Goal: Task Accomplishment & Management: Manage account settings

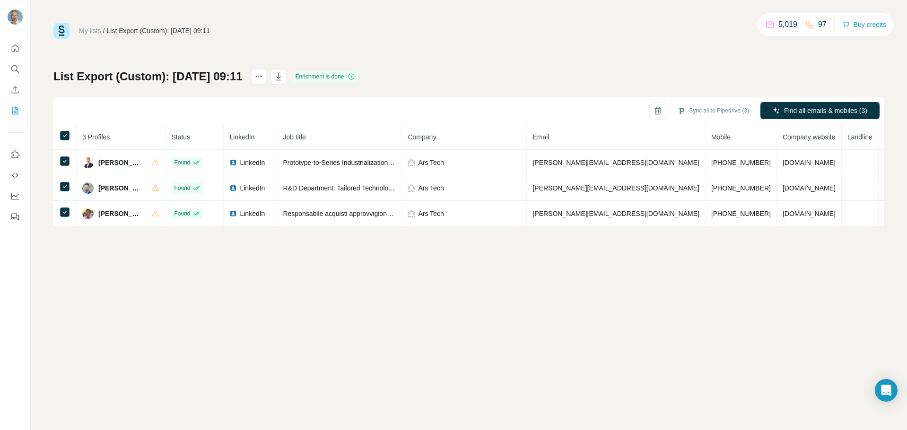
click at [583, 260] on div "My lists / List Export (Custom): [DATE] 09:11 5,019 97 Buy credits List Export …" at bounding box center [469, 215] width 876 height 430
click at [356, 77] on div "Enrichment is done" at bounding box center [326, 76] width 66 height 11
click at [355, 78] on icon at bounding box center [352, 77] width 8 height 8
click at [355, 77] on icon at bounding box center [352, 77] width 8 height 8
click at [486, 77] on div "List Export (Custom): 12/08/2025 09:11 Enrichment is done Sync all to Pipedrive…" at bounding box center [468, 147] width 831 height 157
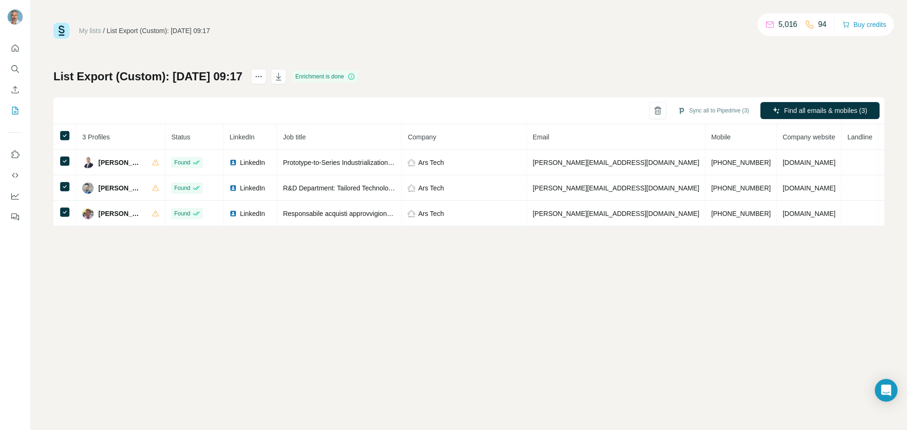
click at [358, 76] on div "Enrichment is done" at bounding box center [326, 76] width 66 height 11
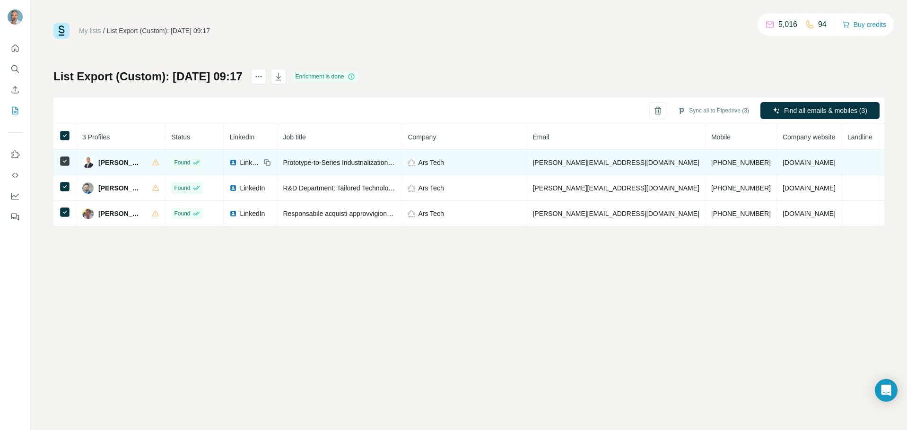
click at [113, 163] on span "Daniele Zonetti" at bounding box center [120, 162] width 44 height 9
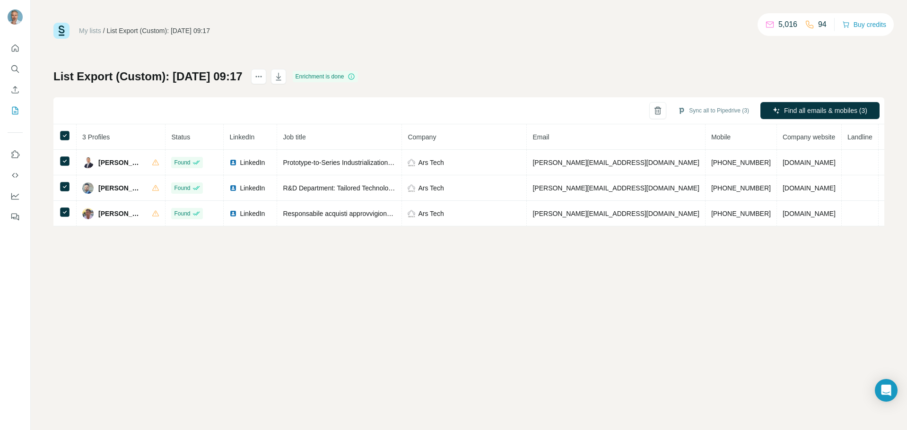
click at [157, 291] on div "My lists / List Export (Custom): 12/08/2025 09:17 5,016 94 Buy credits List Exp…" at bounding box center [469, 215] width 876 height 430
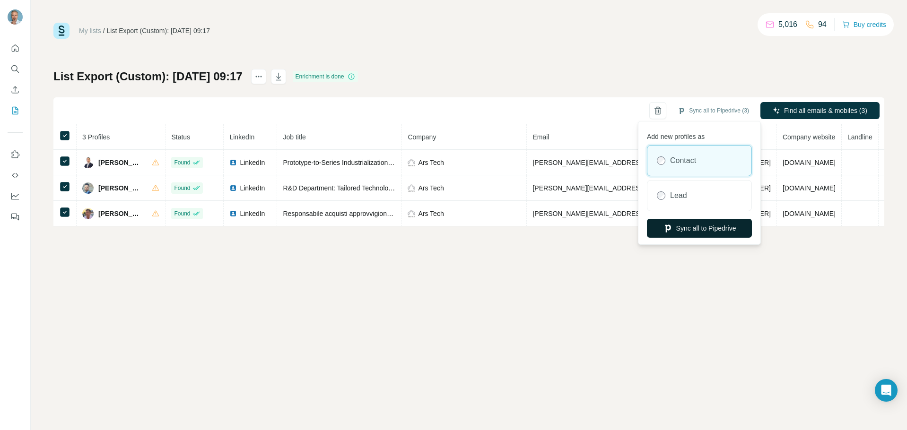
click at [697, 226] on button "Sync all to Pipedrive" at bounding box center [699, 228] width 105 height 19
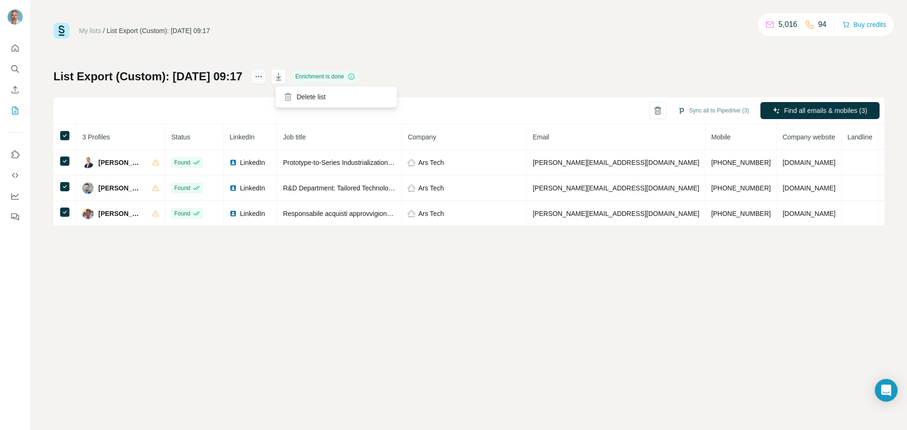
click at [263, 78] on icon "actions" at bounding box center [258, 76] width 9 height 9
click at [17, 109] on icon "My lists" at bounding box center [16, 110] width 5 height 6
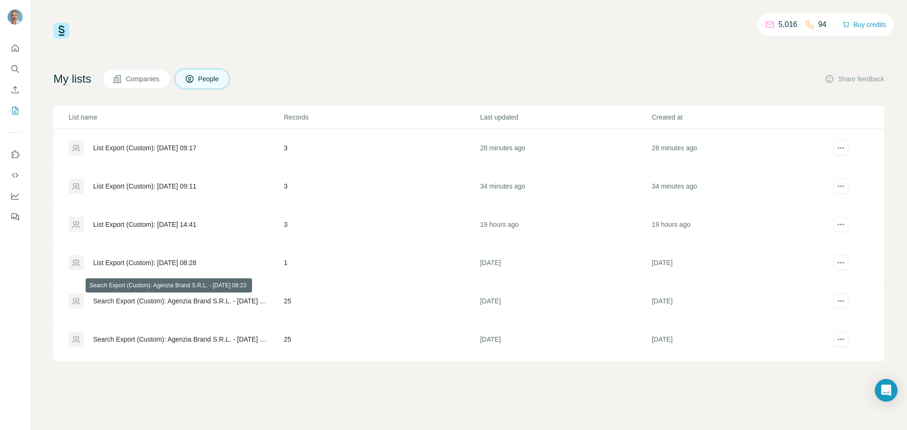
click at [172, 302] on div "Search Export (Custom): Agenzia Brand S.R.L. - 06/08/2025 08:23" at bounding box center [180, 300] width 174 height 9
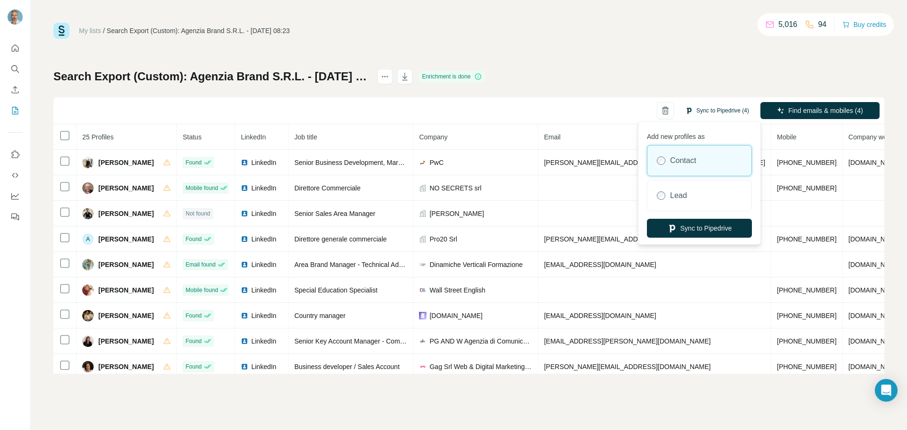
click at [705, 107] on button "Sync to Pipedrive (4)" at bounding box center [716, 111] width 77 height 14
click at [703, 224] on button "Sync to Pipedrive" at bounding box center [699, 228] width 105 height 19
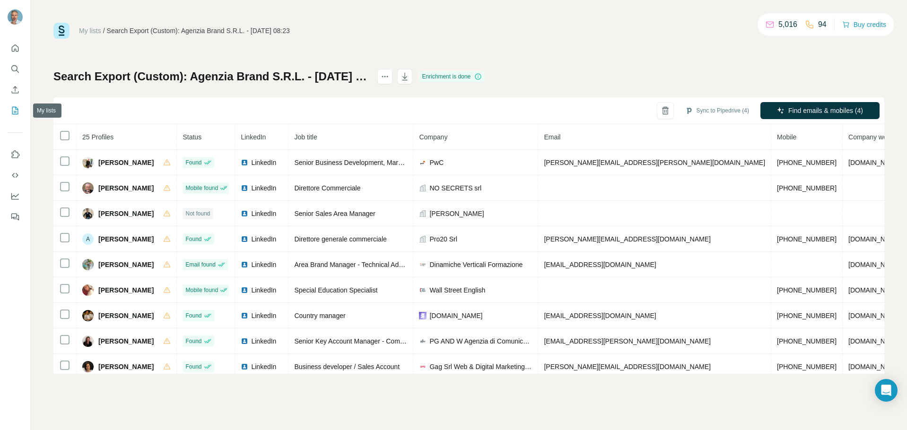
click at [15, 112] on icon "My lists" at bounding box center [16, 110] width 5 height 6
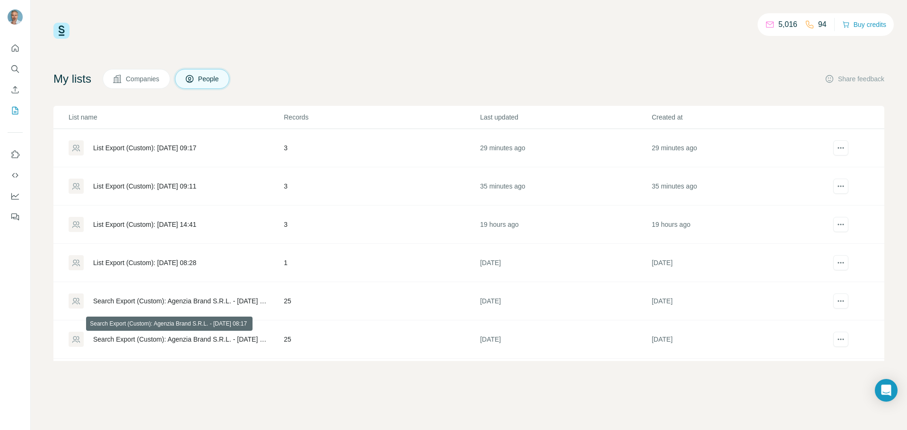
click at [115, 338] on div "Search Export (Custom): Agenzia Brand S.R.L. - 06/08/2025 08:17" at bounding box center [180, 339] width 174 height 9
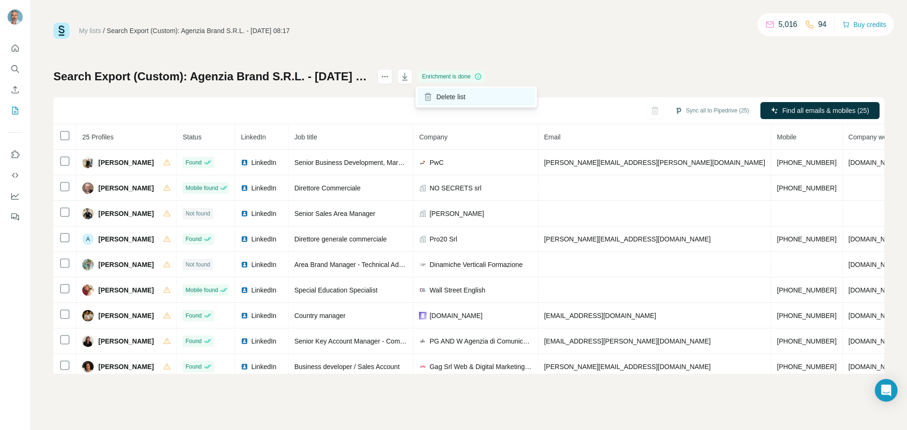
click at [434, 100] on div "Delete list" at bounding box center [475, 96] width 117 height 17
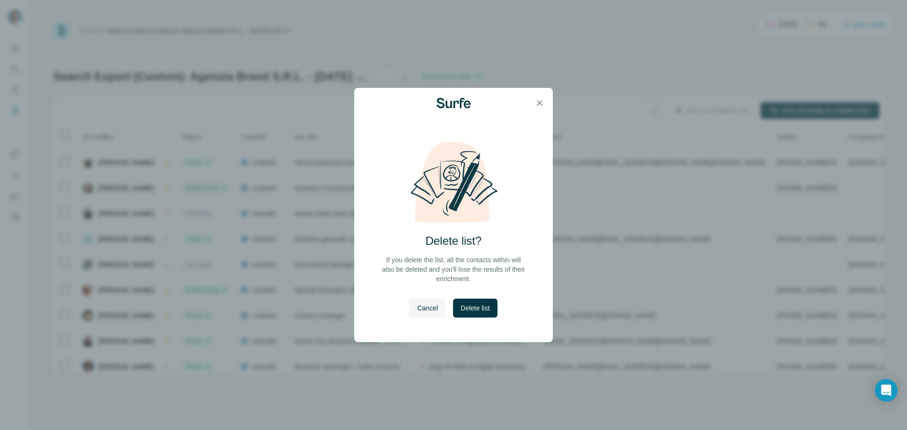
drag, startPoint x: 479, startPoint y: 307, endPoint x: 470, endPoint y: 290, distance: 18.6
click at [470, 290] on div "Delete list? If you delete the list, all the contacts within will also be delet…" at bounding box center [453, 241] width 199 height 201
click at [540, 99] on icon "button" at bounding box center [539, 102] width 9 height 9
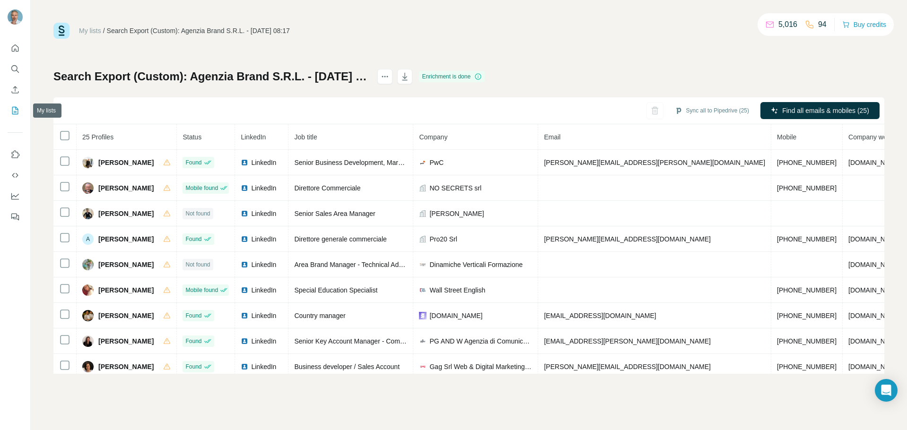
click at [16, 105] on button "My lists" at bounding box center [15, 110] width 15 height 17
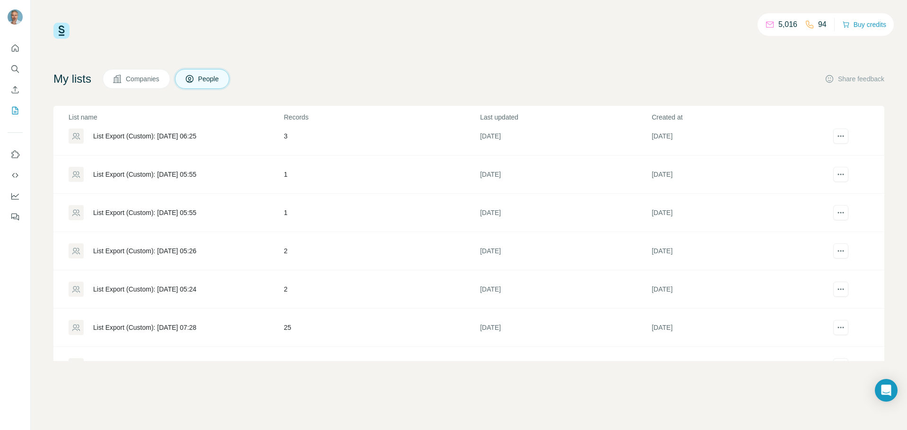
scroll to position [381, 0]
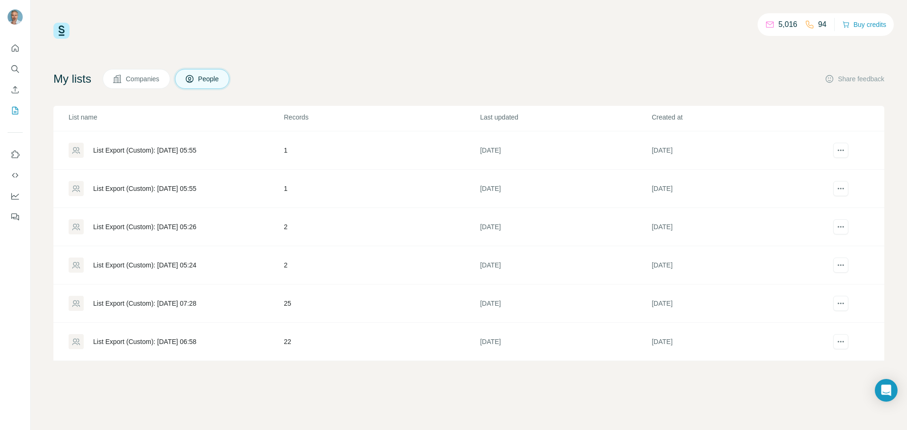
click at [129, 303] on div "List Export (Custom): 29/05/2025 07:28" at bounding box center [144, 303] width 103 height 9
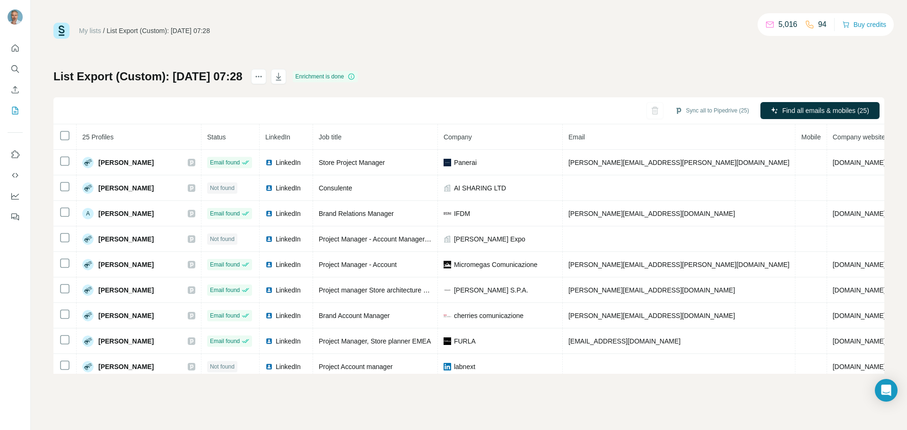
click at [567, 63] on div "My lists / List Export (Custom): 29/05/2025 07:28 5,016 94 Buy credits List Exp…" at bounding box center [468, 198] width 831 height 351
click at [13, 113] on icon "My lists" at bounding box center [14, 110] width 9 height 9
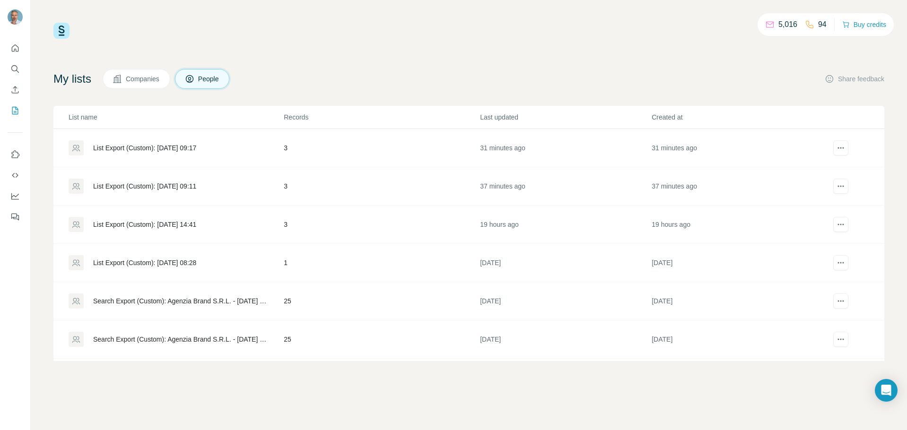
click at [169, 187] on div "List Export (Custom): 12/08/2025 09:11" at bounding box center [144, 186] width 103 height 9
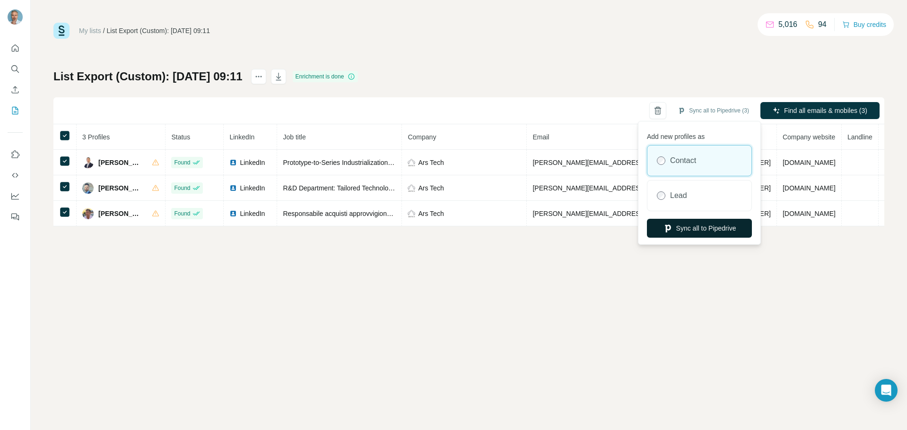
click at [703, 232] on button "Sync all to Pipedrive" at bounding box center [699, 228] width 105 height 19
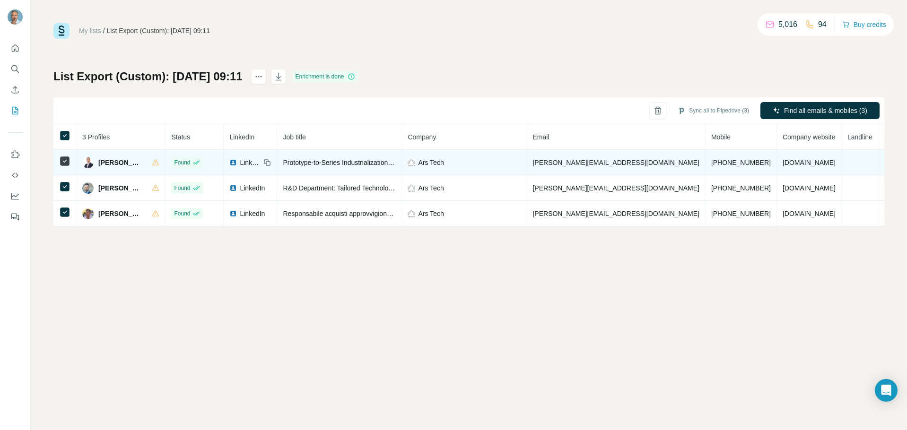
click at [116, 163] on span "Daniele Zonetti" at bounding box center [120, 162] width 44 height 9
copy div "Daniele Zonetti"
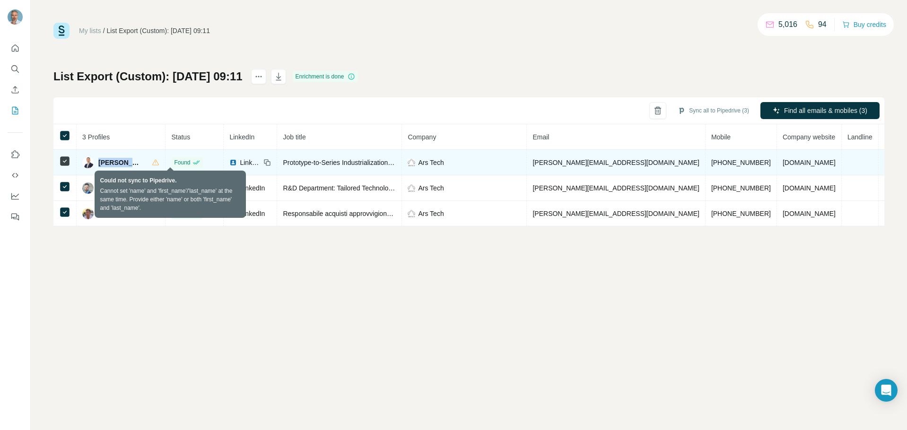
click at [159, 165] on icon at bounding box center [155, 162] width 7 height 6
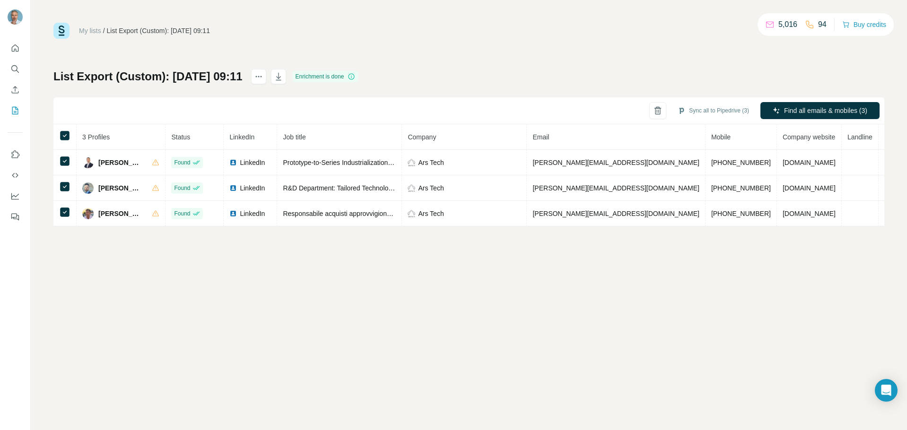
click at [480, 338] on div "My lists / List Export (Custom): 12/08/2025 09:11 5,016 94 Buy credits List Exp…" at bounding box center [469, 215] width 876 height 430
click at [63, 33] on img at bounding box center [61, 31] width 16 height 16
click at [63, 32] on img at bounding box center [61, 31] width 16 height 16
click at [14, 48] on icon "Quick start" at bounding box center [14, 47] width 9 height 9
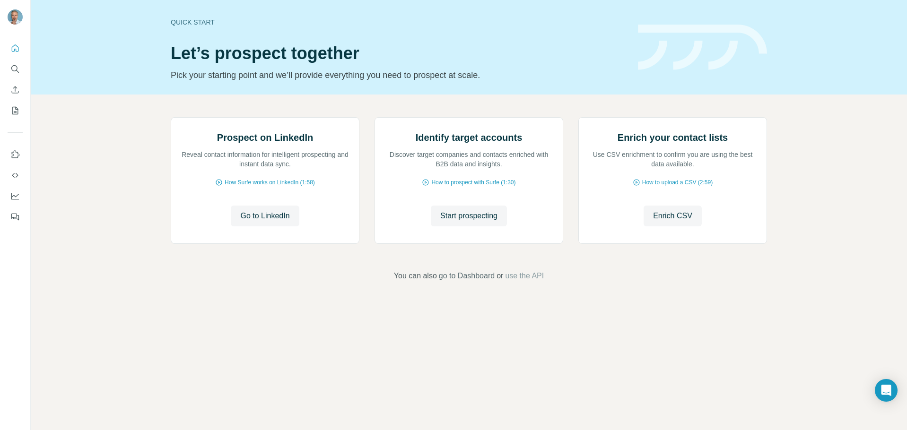
click at [461, 282] on span "go to Dashboard" at bounding box center [467, 275] width 56 height 11
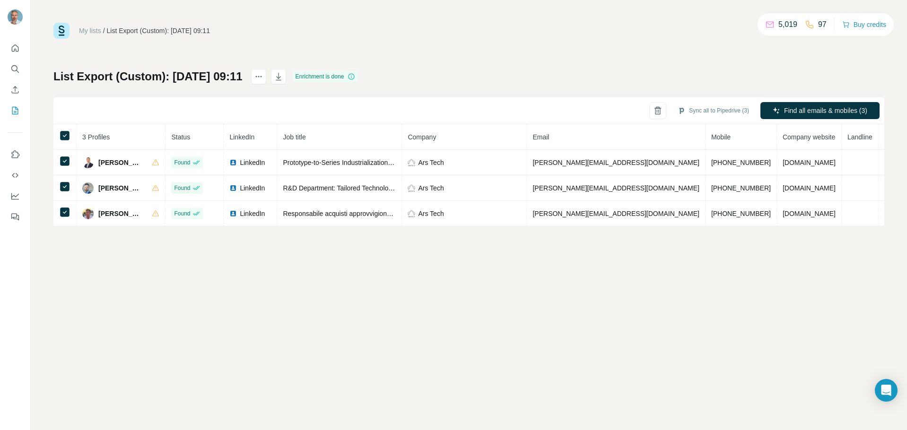
click at [59, 32] on img at bounding box center [61, 31] width 16 height 16
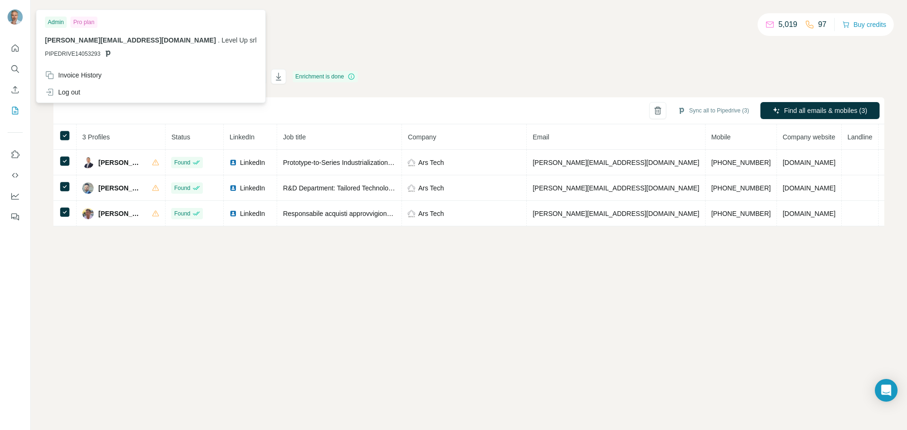
click at [19, 19] on img at bounding box center [15, 16] width 15 height 15
click at [181, 275] on div "My lists / List Export (Custom): 12/08/2025 09:11 5,019 97 Buy credits List Exp…" at bounding box center [469, 215] width 876 height 430
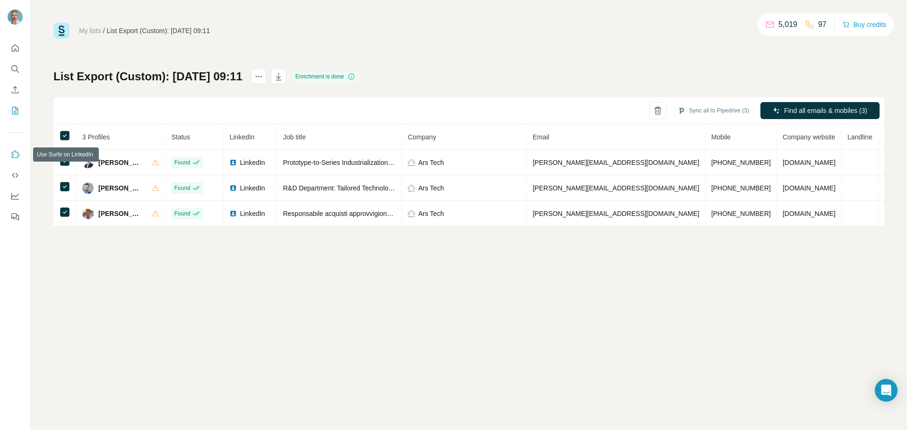
click at [18, 155] on icon "Use Surfe on LinkedIn" at bounding box center [14, 154] width 9 height 9
